Goal: Information Seeking & Learning: Check status

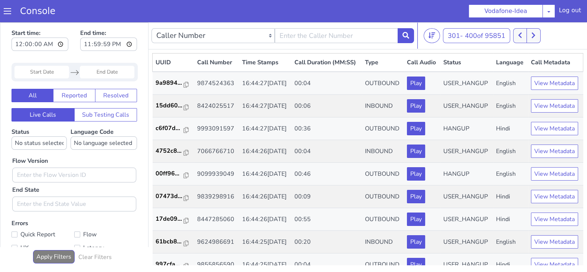
click at [540, 30] on button at bounding box center [533, 35] width 14 height 15
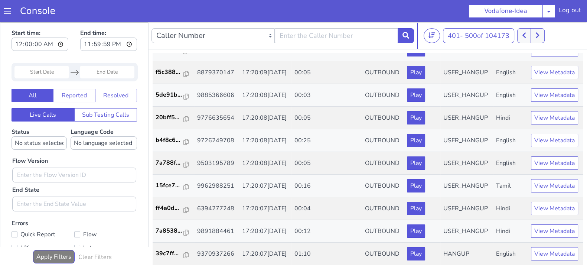
scroll to position [1724, 0]
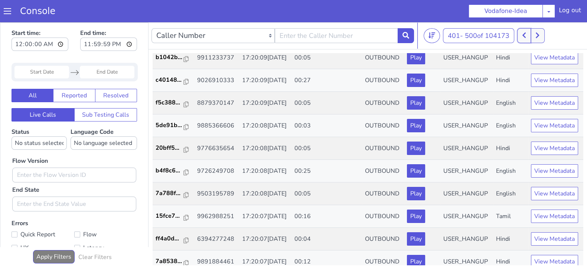
click at [529, 35] on button at bounding box center [524, 35] width 14 height 15
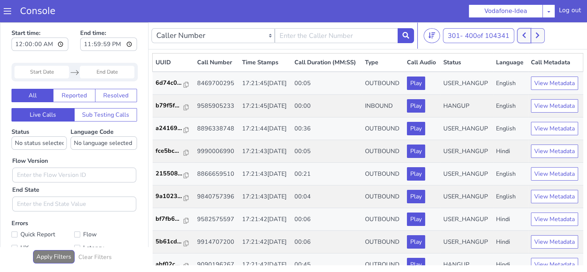
click at [526, 35] on icon at bounding box center [524, 35] width 4 height 7
click at [537, 34] on icon at bounding box center [537, 35] width 4 height 7
click at [529, 37] on button at bounding box center [524, 35] width 14 height 15
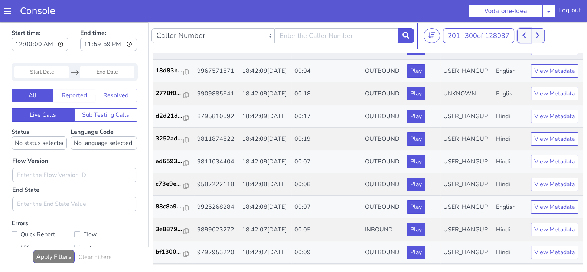
scroll to position [22, 0]
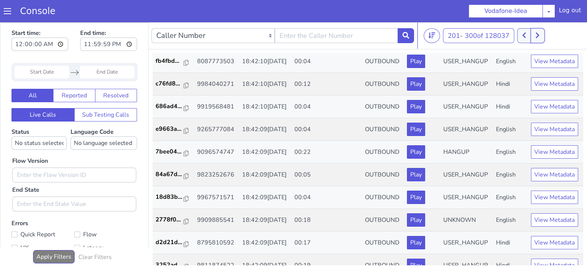
click at [544, 36] on button at bounding box center [537, 35] width 14 height 15
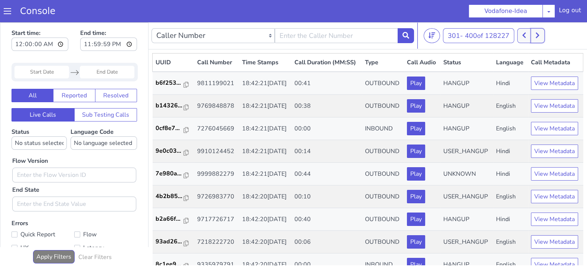
click at [541, 35] on button at bounding box center [537, 35] width 14 height 15
click at [523, 38] on icon at bounding box center [524, 35] width 4 height 7
click at [519, 37] on button at bounding box center [524, 35] width 14 height 15
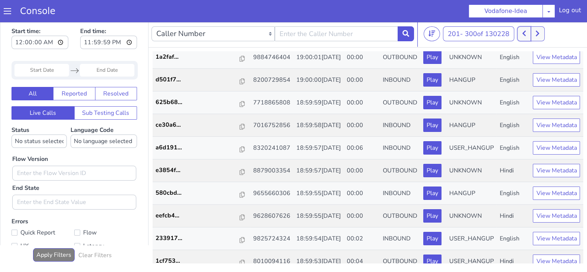
scroll to position [360, 0]
click at [525, 33] on icon at bounding box center [524, 33] width 4 height 7
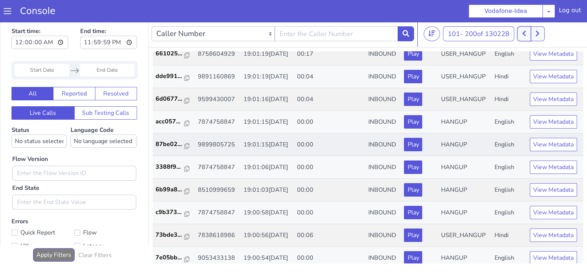
scroll to position [1841, 0]
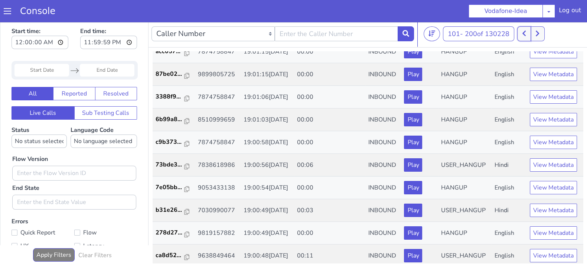
click at [521, 31] on button at bounding box center [524, 33] width 14 height 15
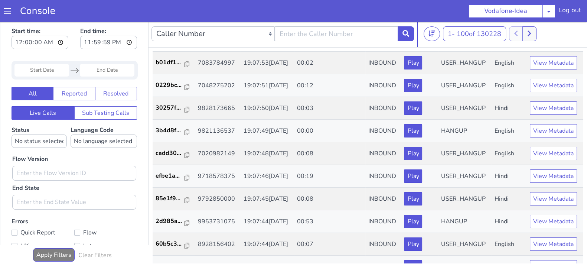
scroll to position [857, 0]
